Goal: Task Accomplishment & Management: Manage account settings

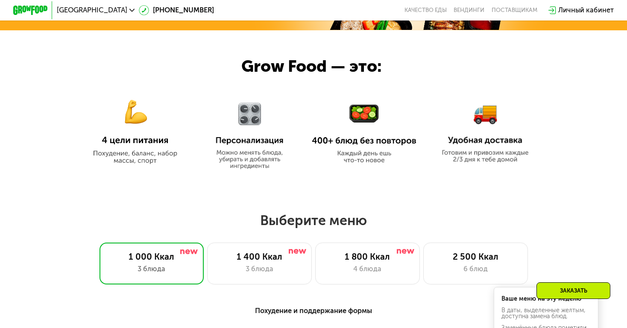
scroll to position [362, 0]
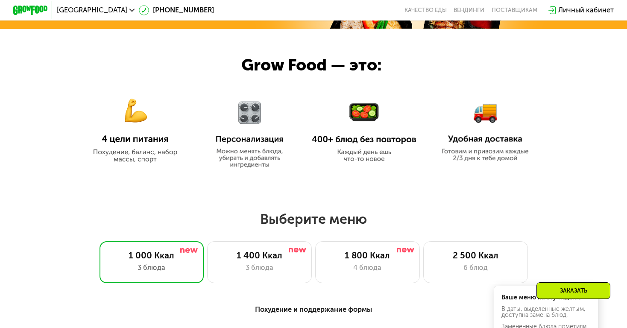
click at [568, 13] on div "Личный кабинет" at bounding box center [586, 10] width 56 height 10
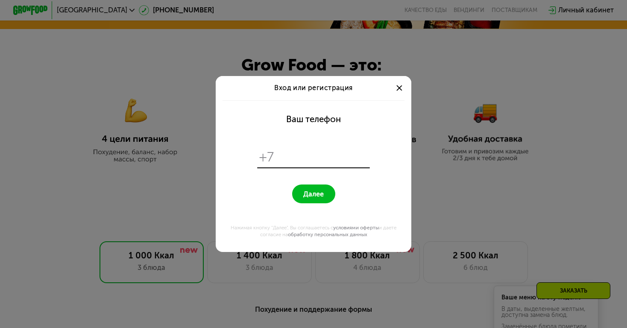
scroll to position [0, 0]
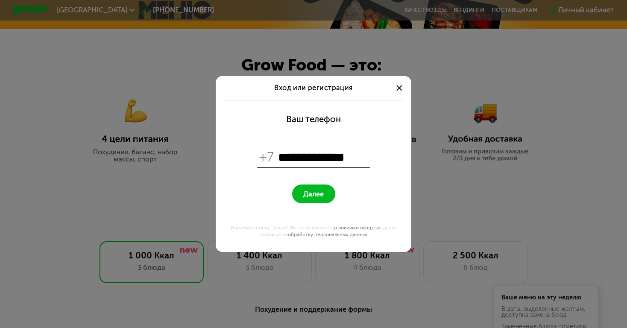
type input "**********"
click at [326, 195] on button "Далее" at bounding box center [313, 193] width 43 height 19
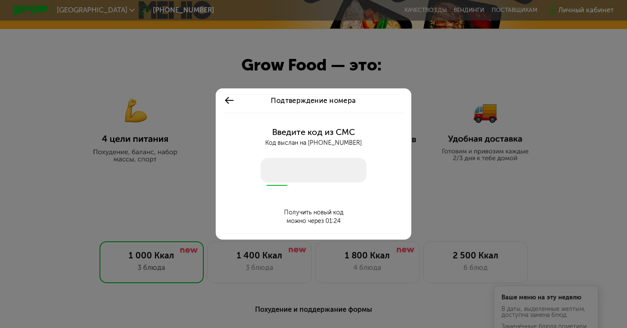
click at [316, 169] on input "number" at bounding box center [314, 170] width 106 height 24
type input "****"
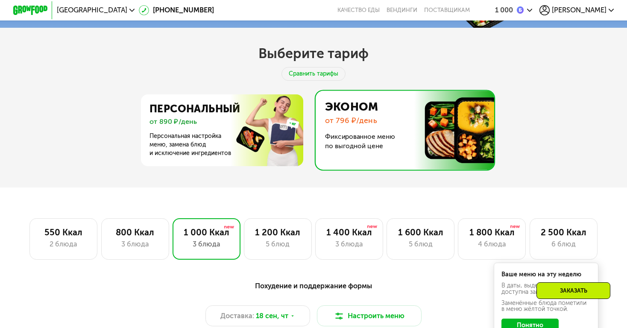
scroll to position [234, 0]
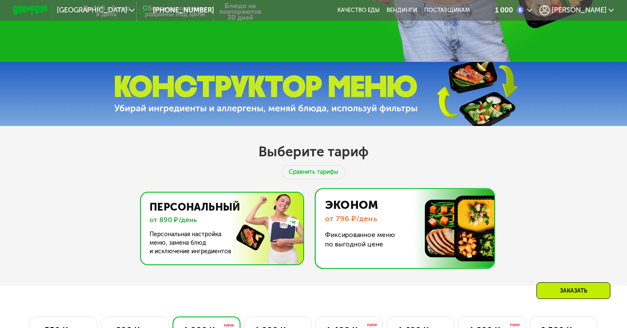
click at [278, 214] on img at bounding box center [220, 229] width 166 height 72
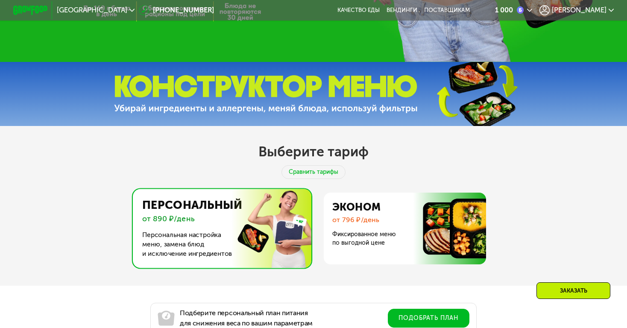
click at [249, 251] on img at bounding box center [220, 228] width 183 height 79
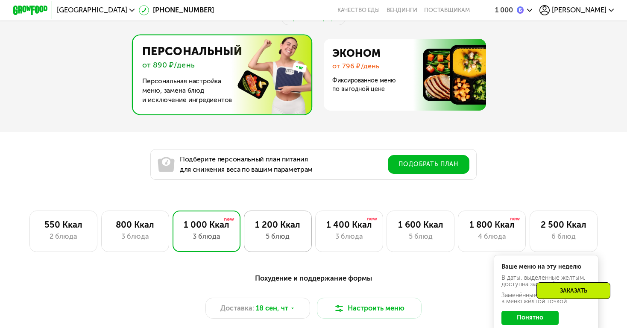
scroll to position [388, 0]
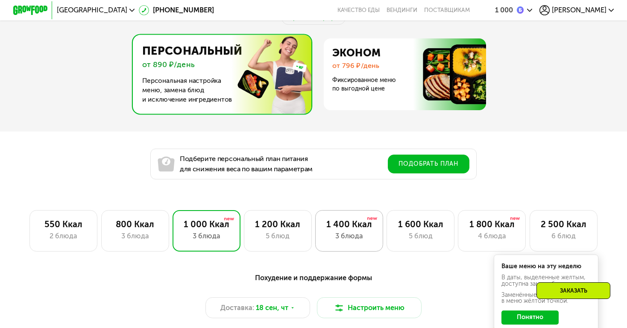
click at [360, 245] on div "1 400 Ккал 3 блюда" at bounding box center [349, 231] width 68 height 42
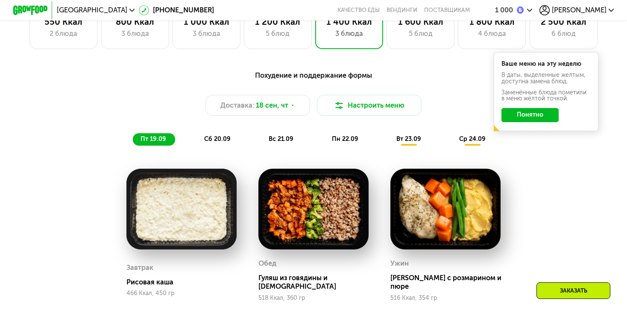
scroll to position [591, 0]
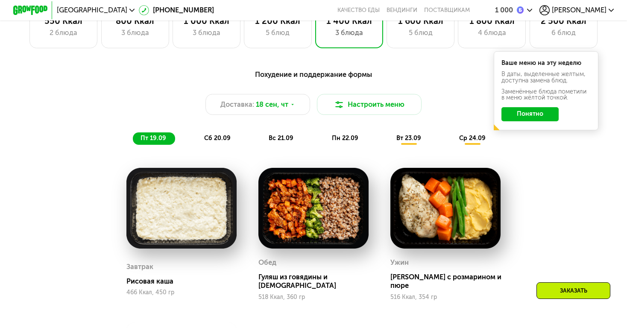
click at [532, 13] on div "1 000" at bounding box center [513, 10] width 37 height 10
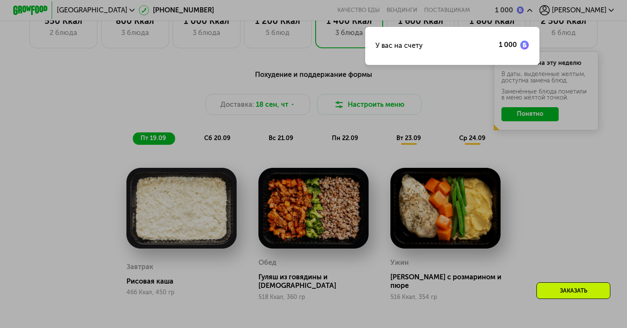
click at [587, 9] on div at bounding box center [313, 164] width 627 height 328
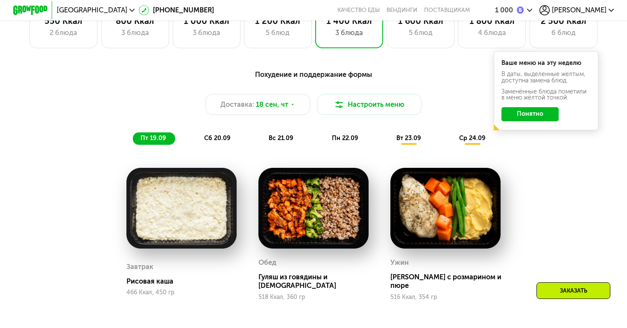
click at [587, 12] on span "[PERSON_NAME]" at bounding box center [579, 10] width 55 height 7
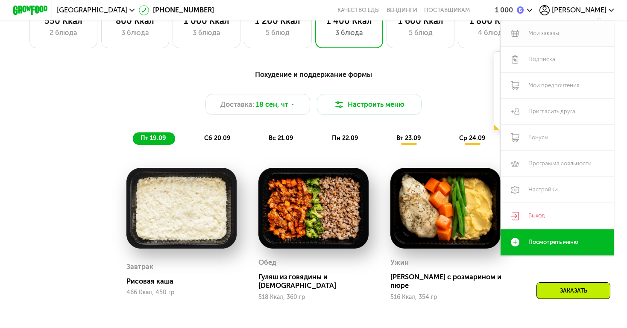
click at [554, 35] on link "Мои заказы" at bounding box center [557, 33] width 113 height 26
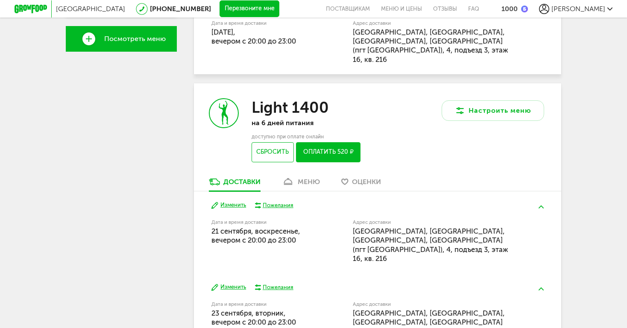
scroll to position [289, 0]
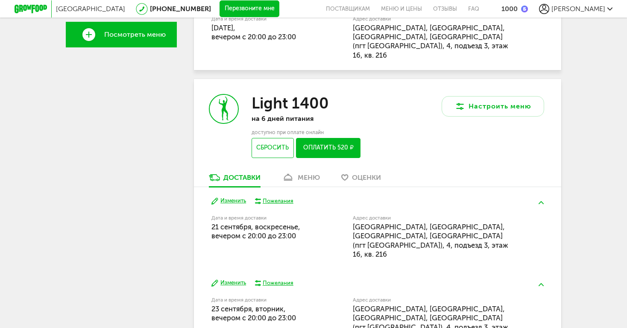
click at [313, 173] on div "меню" at bounding box center [309, 177] width 22 height 8
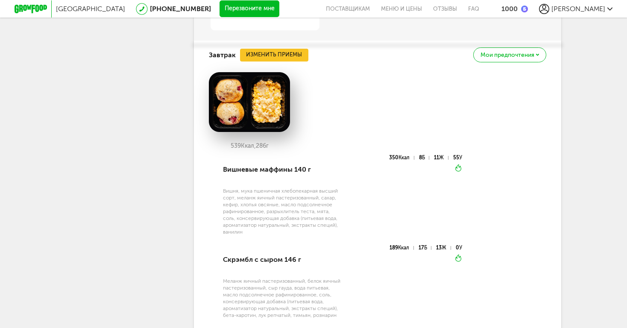
scroll to position [721, 0]
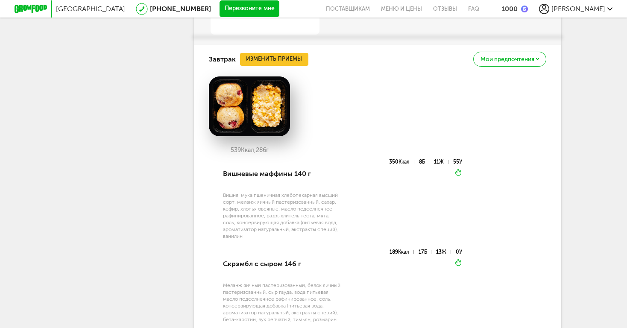
click at [299, 53] on button "Изменить приемы" at bounding box center [274, 59] width 68 height 13
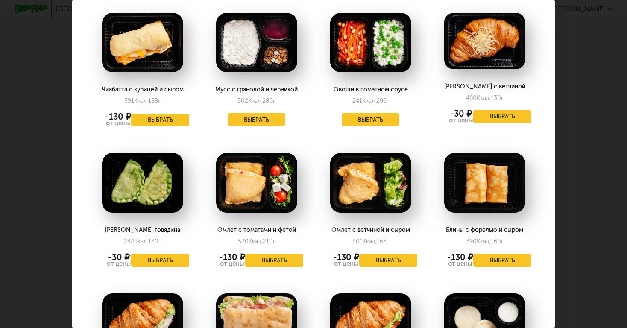
scroll to position [622, 0]
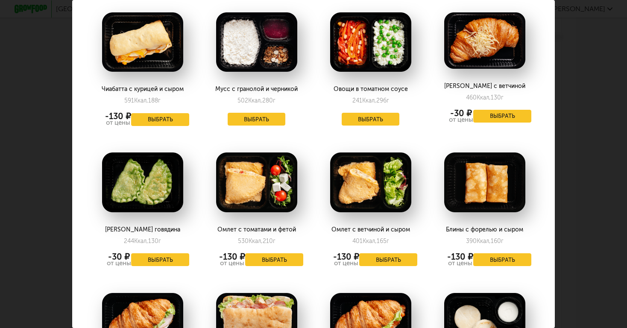
click at [153, 253] on button "Выбрать" at bounding box center [160, 259] width 58 height 13
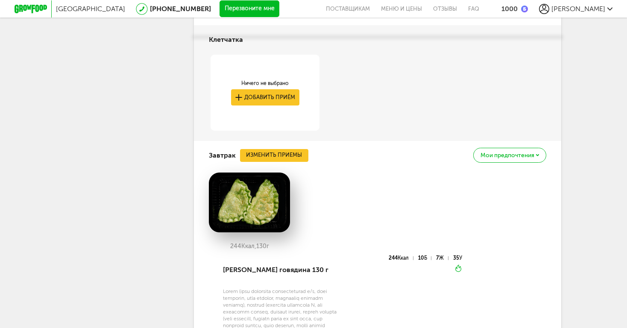
scroll to position [695, 0]
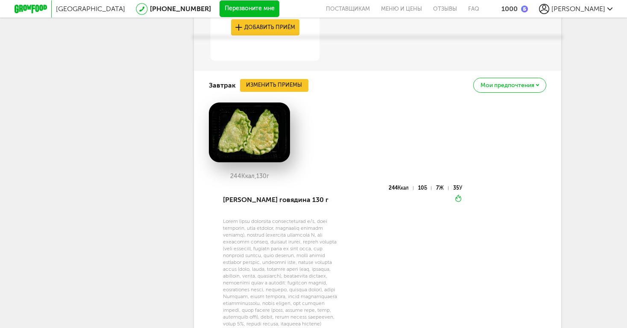
click at [289, 79] on button "Изменить приемы" at bounding box center [274, 85] width 68 height 13
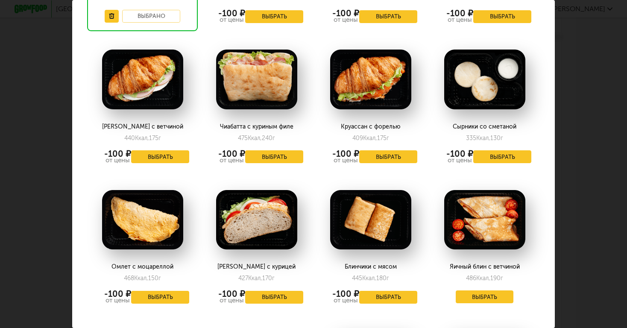
scroll to position [866, 0]
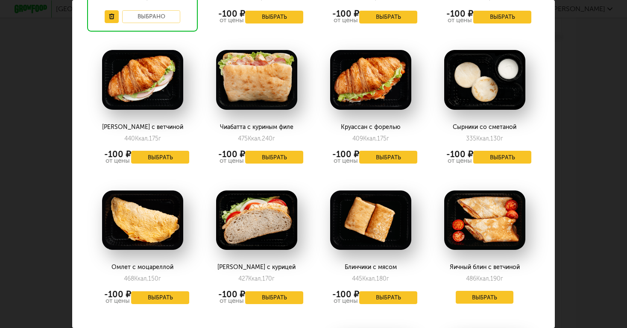
click at [386, 291] on button "Выбрать" at bounding box center [388, 297] width 58 height 13
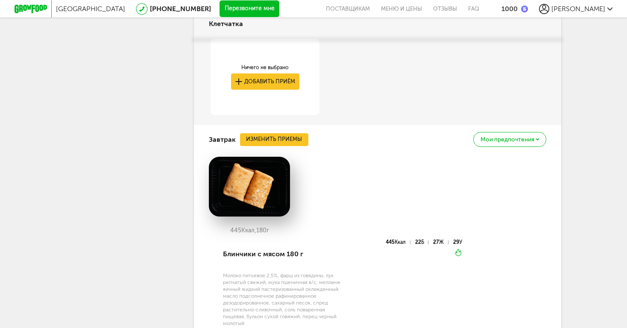
scroll to position [633, 0]
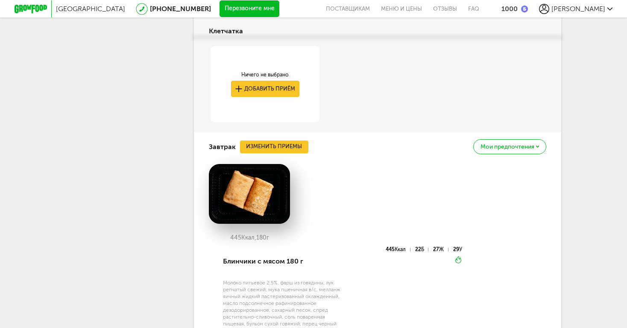
click at [279, 141] on button "Изменить приемы" at bounding box center [274, 147] width 68 height 13
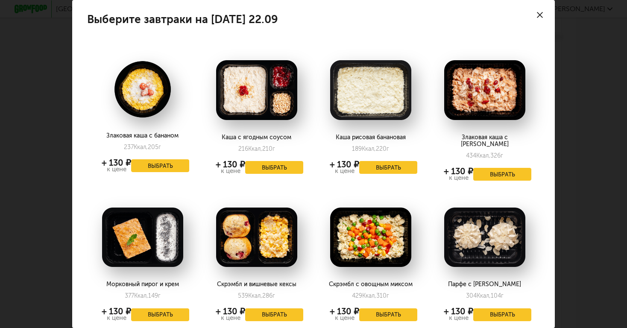
click at [261, 308] on button "Выбрать" at bounding box center [274, 314] width 58 height 13
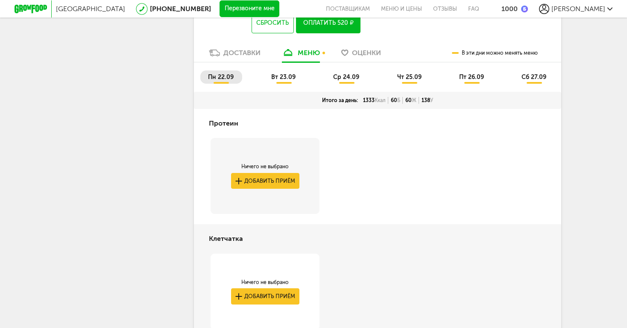
scroll to position [429, 0]
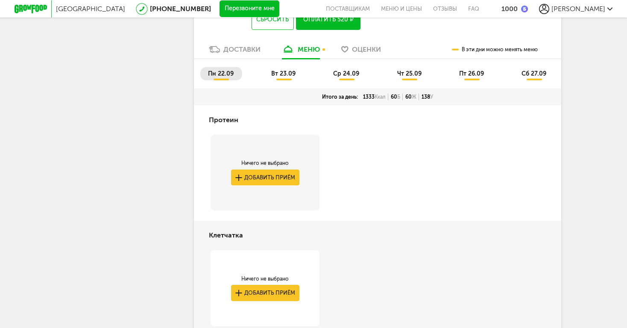
click at [269, 285] on button "Добавить приём" at bounding box center [265, 293] width 68 height 16
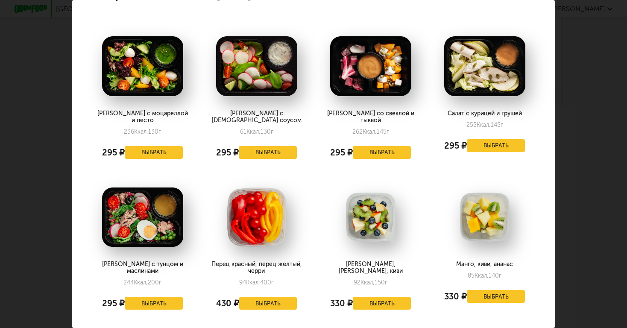
scroll to position [0, 0]
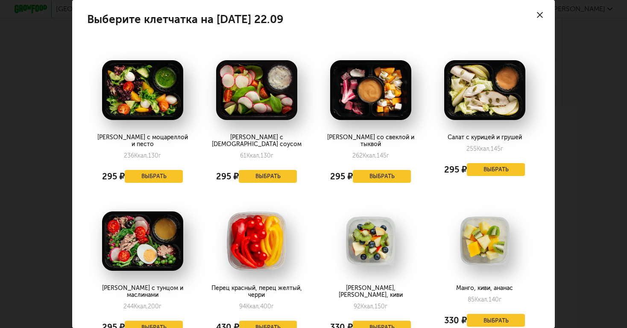
click at [542, 12] on div at bounding box center [540, 15] width 30 height 30
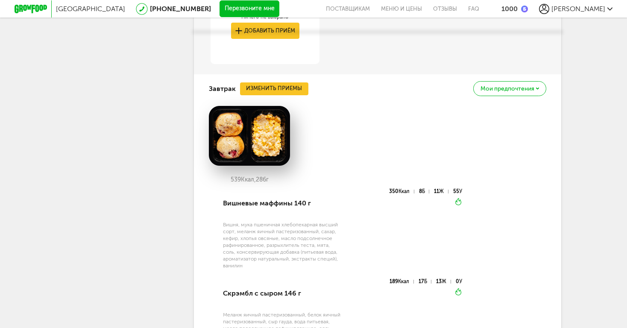
scroll to position [686, 0]
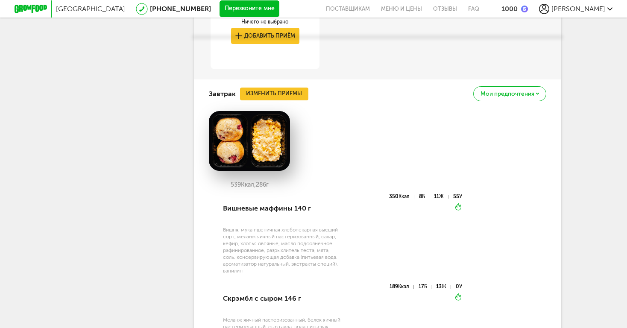
click at [290, 88] on button "Изменить приемы" at bounding box center [274, 94] width 68 height 13
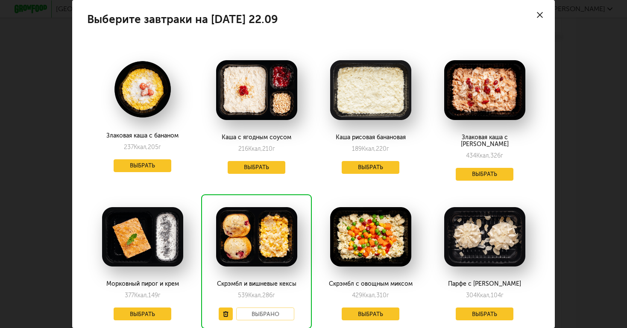
click at [149, 309] on button "Выбрать" at bounding box center [143, 313] width 58 height 13
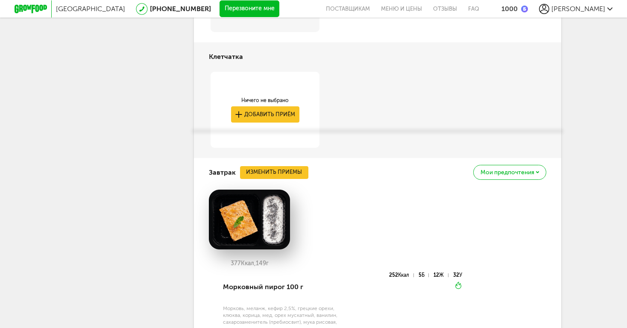
scroll to position [702, 0]
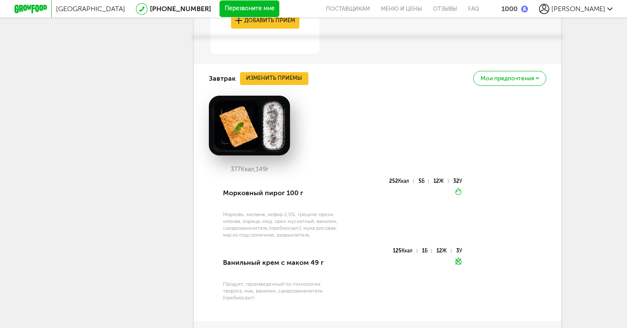
click at [297, 72] on button "Изменить приемы" at bounding box center [274, 78] width 68 height 13
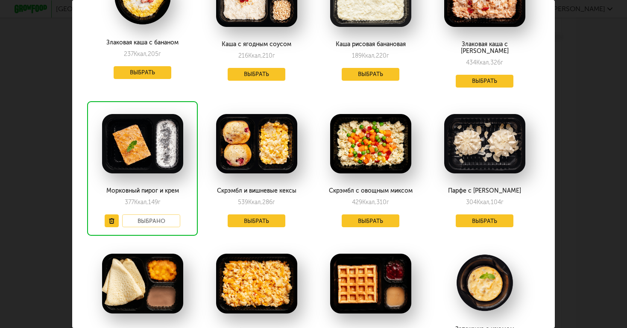
scroll to position [94, 0]
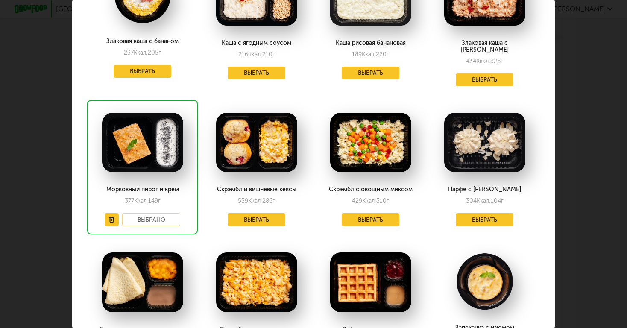
click at [260, 213] on button "Выбрать" at bounding box center [257, 219] width 58 height 13
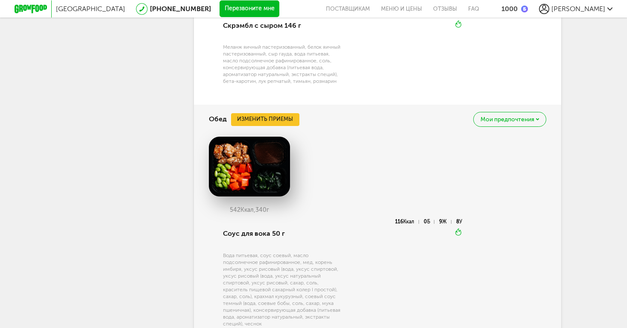
scroll to position [978, 0]
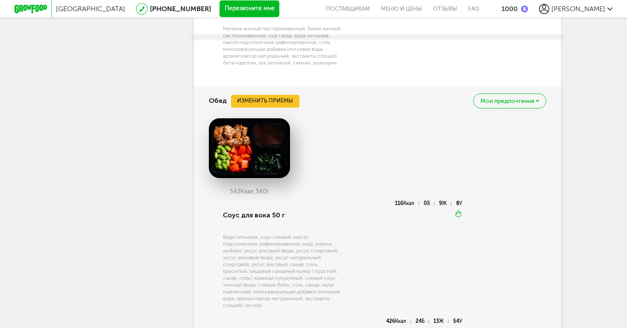
click at [279, 95] on button "Изменить приемы" at bounding box center [265, 101] width 68 height 13
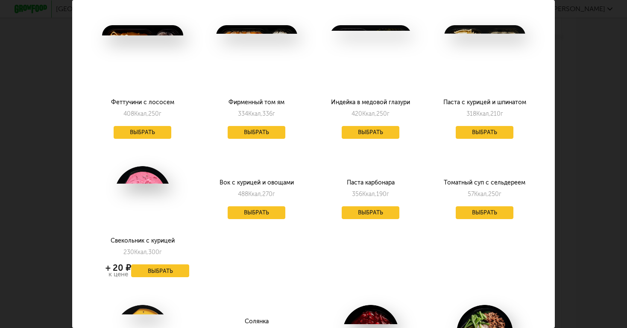
scroll to position [321, 0]
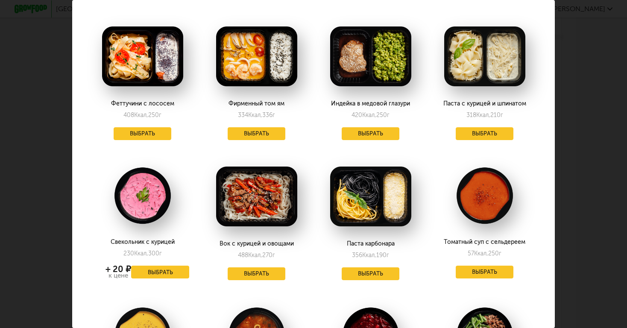
click at [568, 30] on div "Выберите обеды на [DATE] 22.09 Курица на гриле с киноа 477 Ккал, 346 г + 130 ₽ …" at bounding box center [313, 164] width 627 height 328
